Goal: Information Seeking & Learning: Learn about a topic

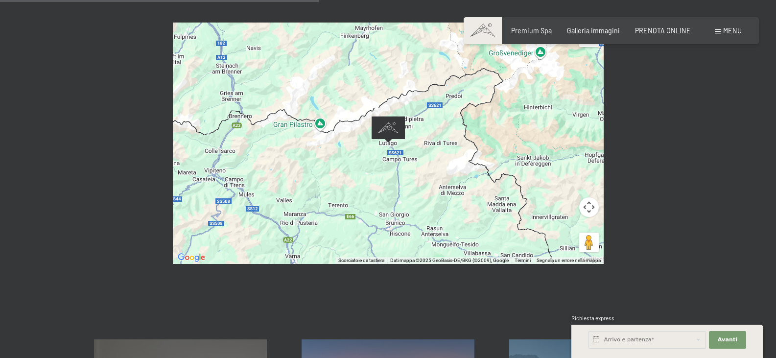
scroll to position [117, 0]
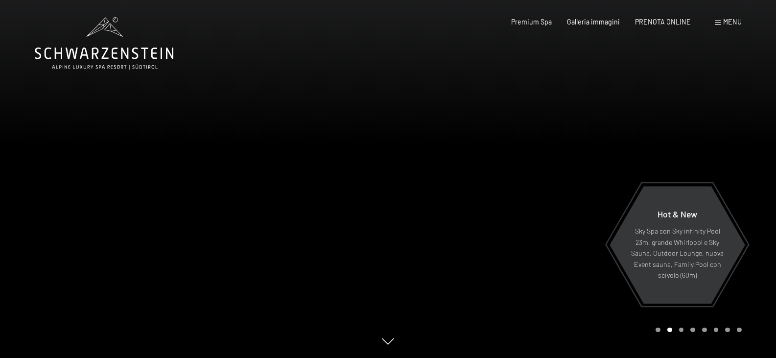
click at [729, 20] on span "Menu" at bounding box center [732, 22] width 19 height 8
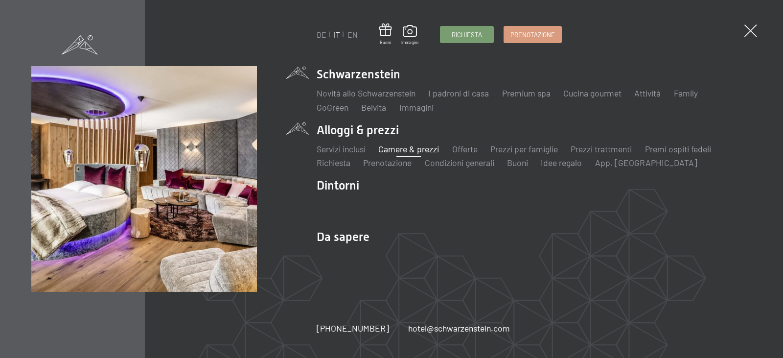
click at [391, 147] on link "Camere & prezzi" at bounding box center [408, 148] width 61 height 11
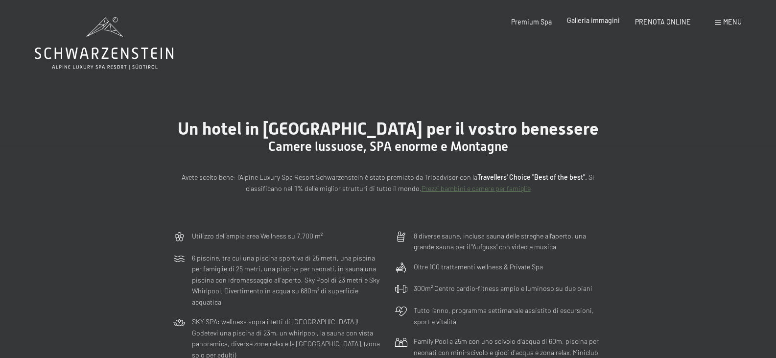
click at [587, 21] on span "Galleria immagini" at bounding box center [593, 20] width 53 height 8
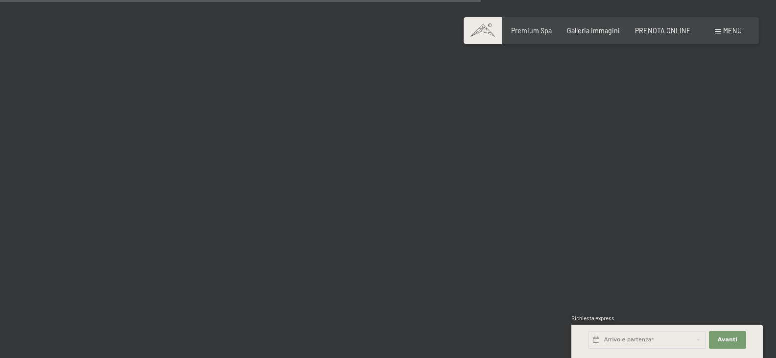
scroll to position [6851, 0]
